Goal: Book appointment/travel/reservation

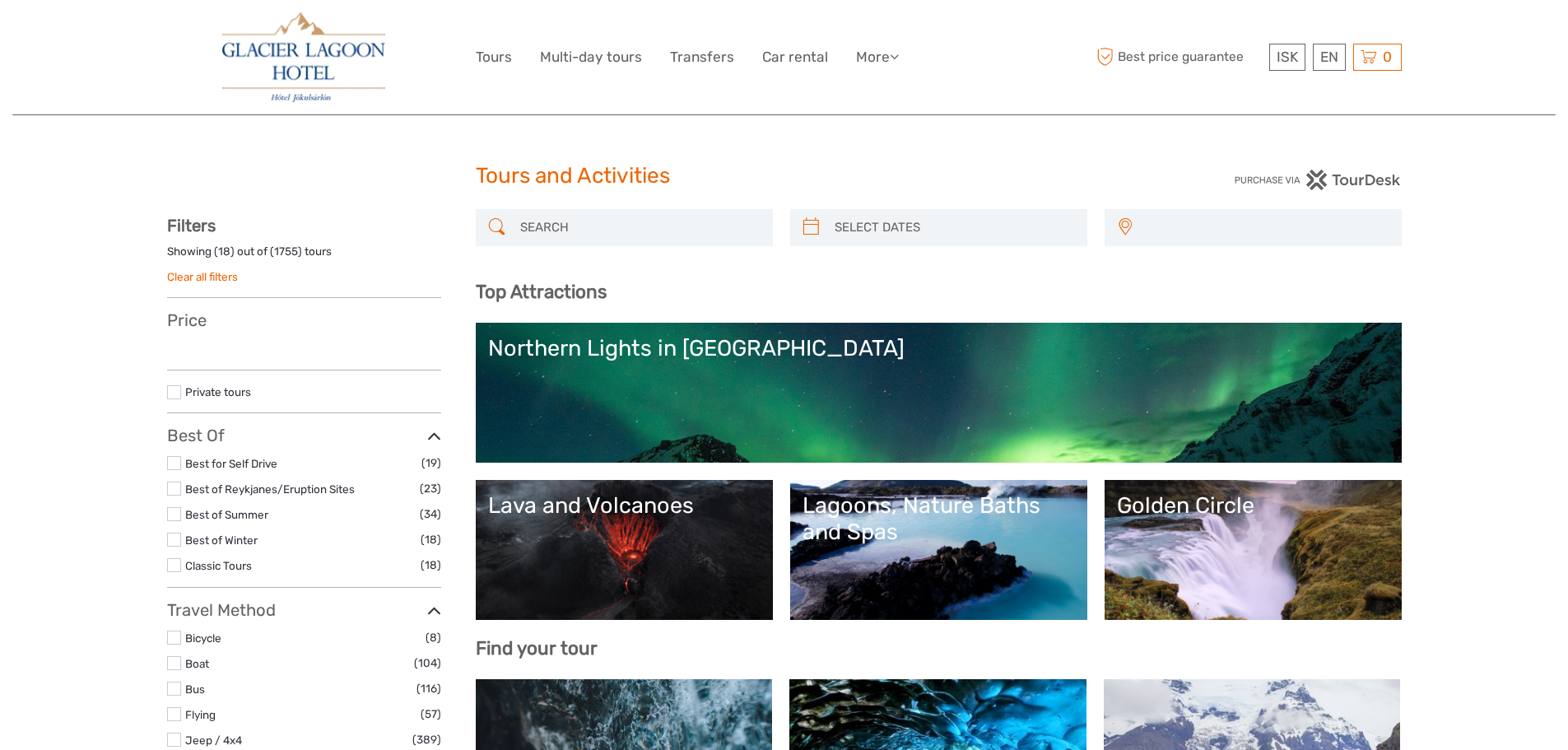
select select
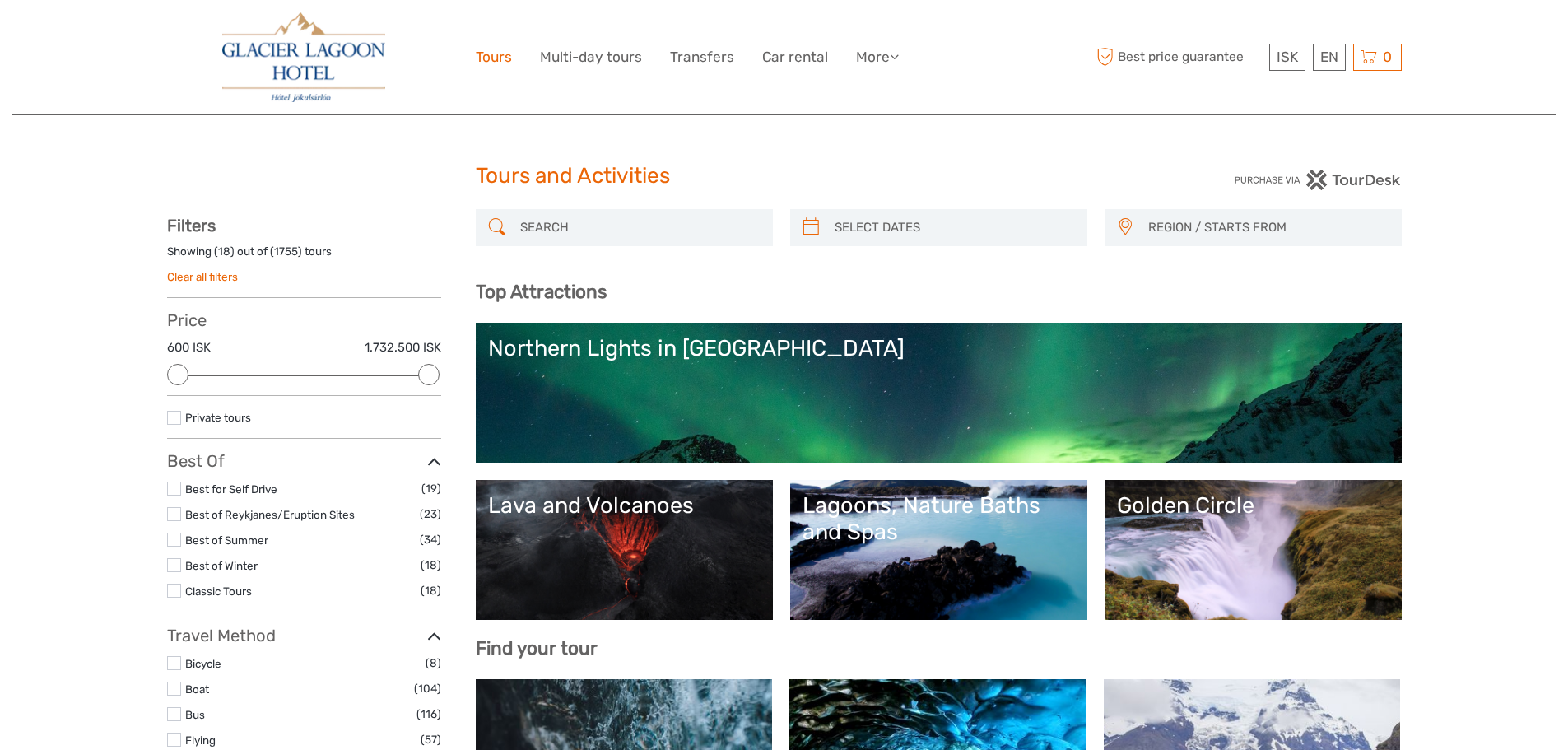
click at [484, 56] on link "Tours" at bounding box center [494, 57] width 36 height 24
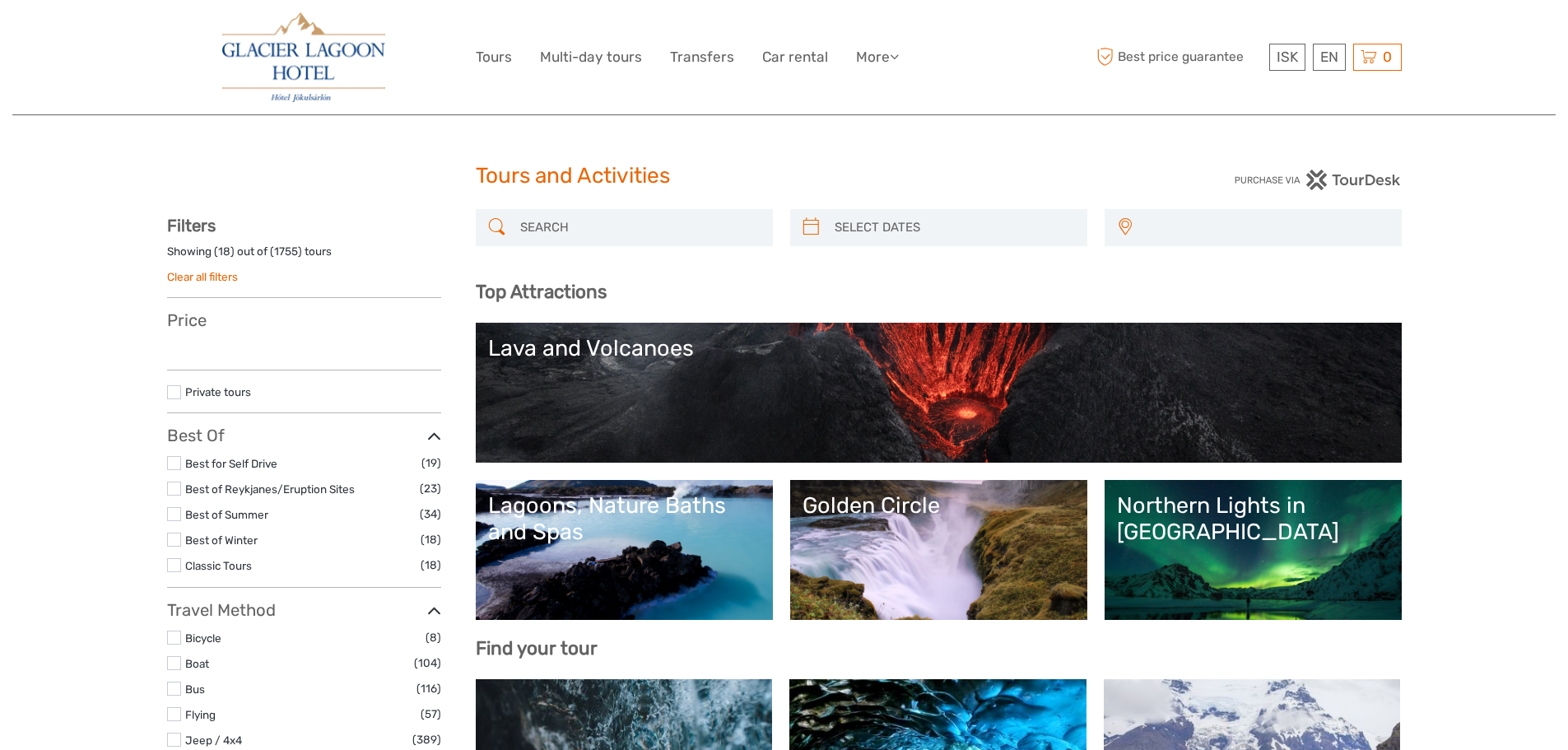
select select
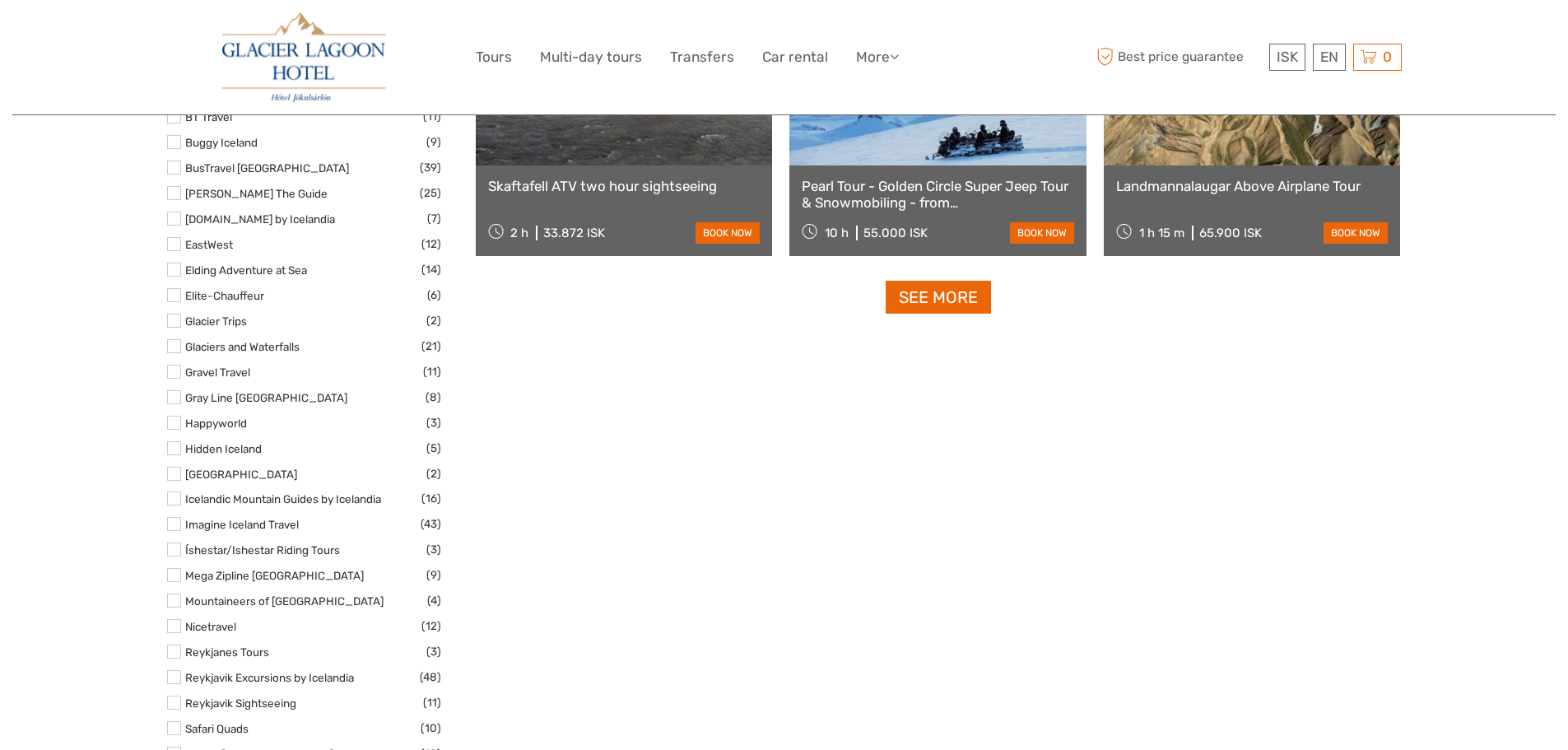
scroll to position [2141, 0]
click at [897, 292] on link "See more" at bounding box center [939, 297] width 106 height 33
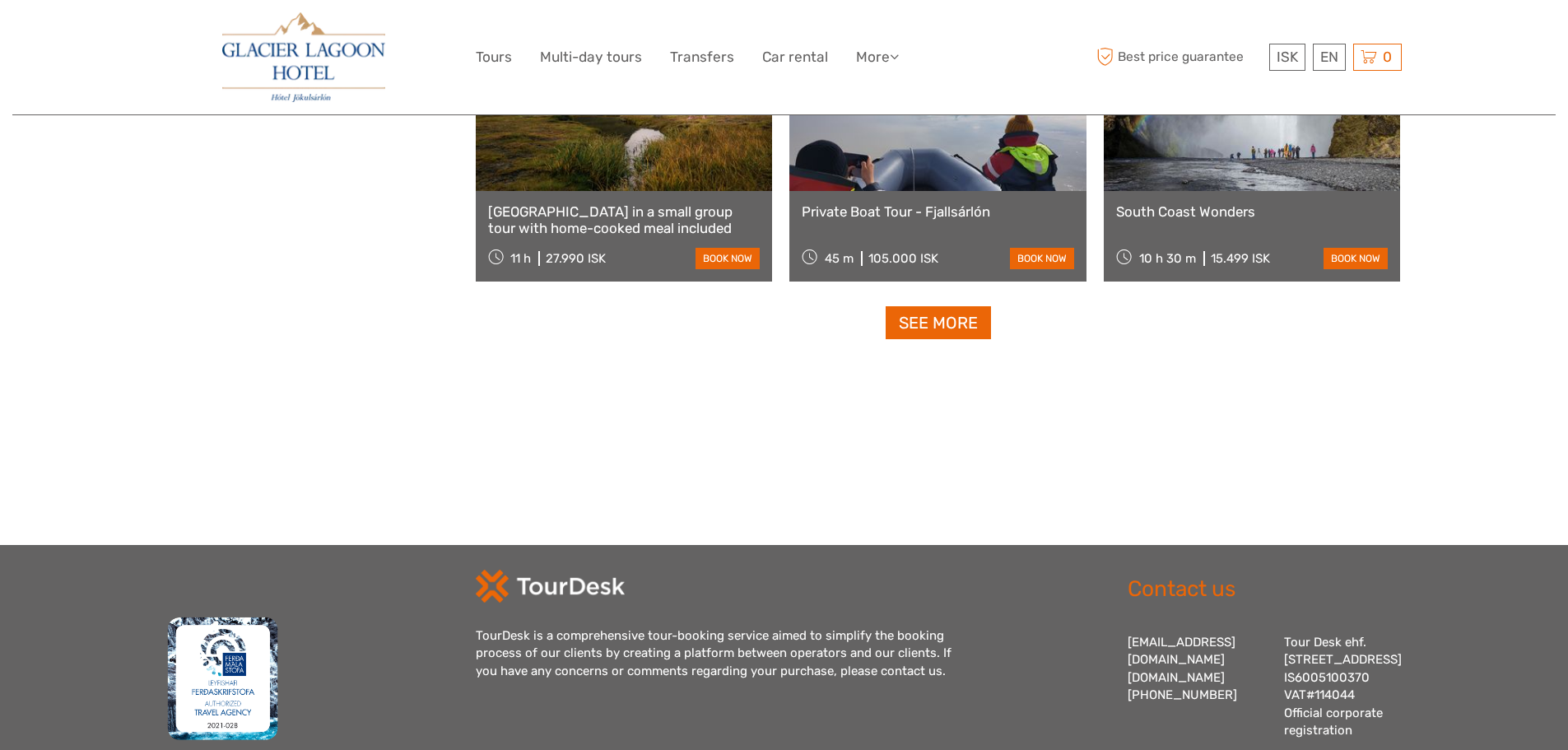
scroll to position [3459, 0]
